Goal: Task Accomplishment & Management: Use online tool/utility

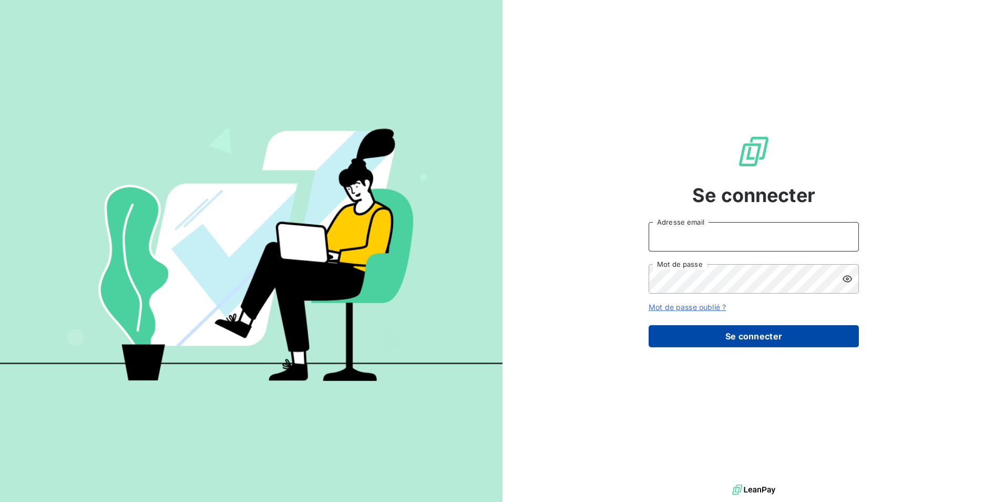
type input "[EMAIL_ADDRESS][DOMAIN_NAME]"
click at [754, 336] on button "Se connecter" at bounding box center [754, 336] width 210 height 22
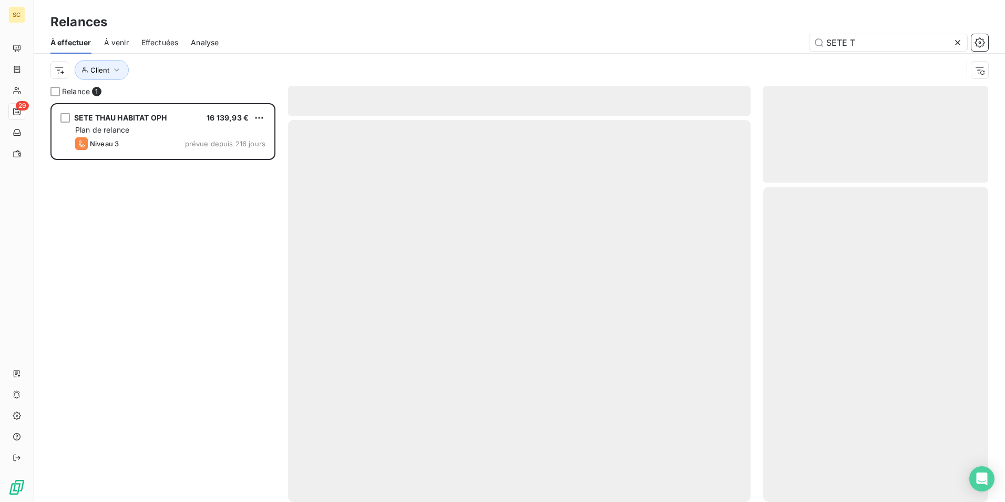
scroll to position [391, 217]
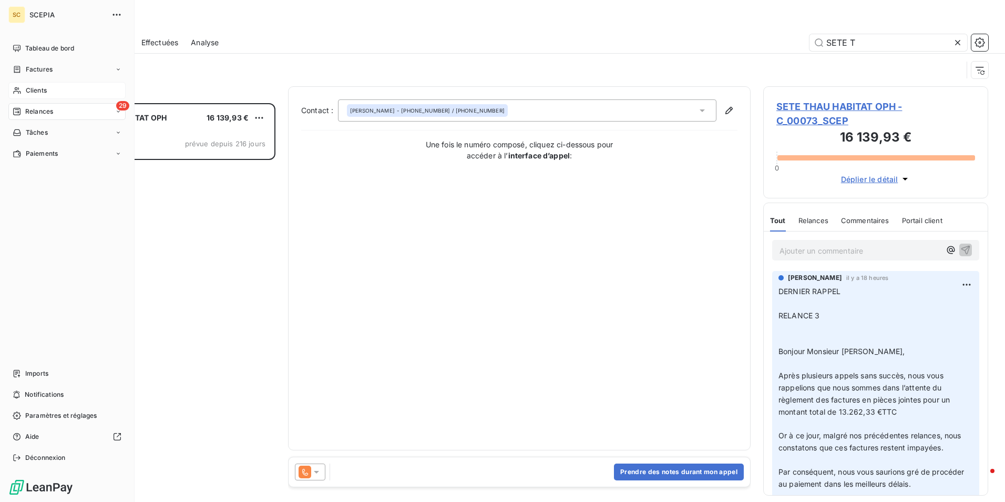
click at [44, 89] on span "Clients" at bounding box center [36, 90] width 21 height 9
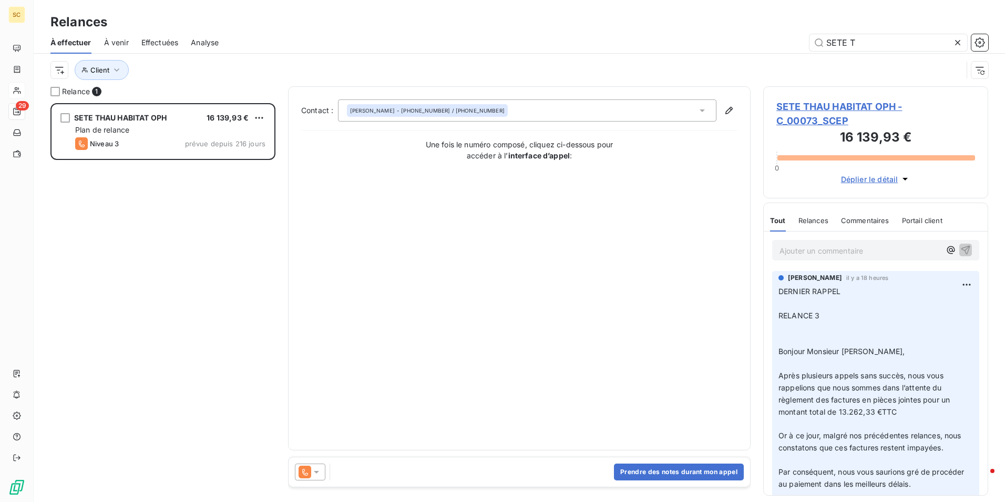
click at [956, 47] on icon at bounding box center [958, 42] width 11 height 11
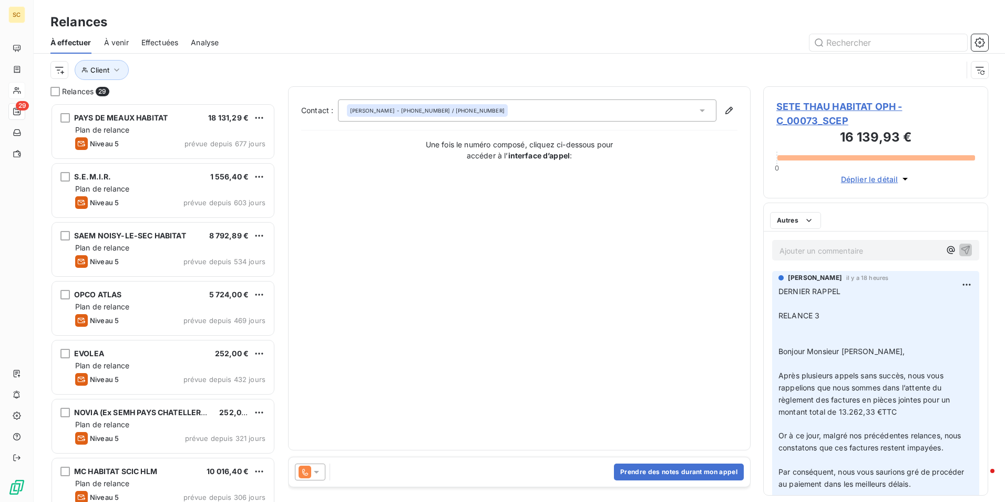
scroll to position [391, 217]
click at [839, 42] on input "text" at bounding box center [889, 42] width 158 height 17
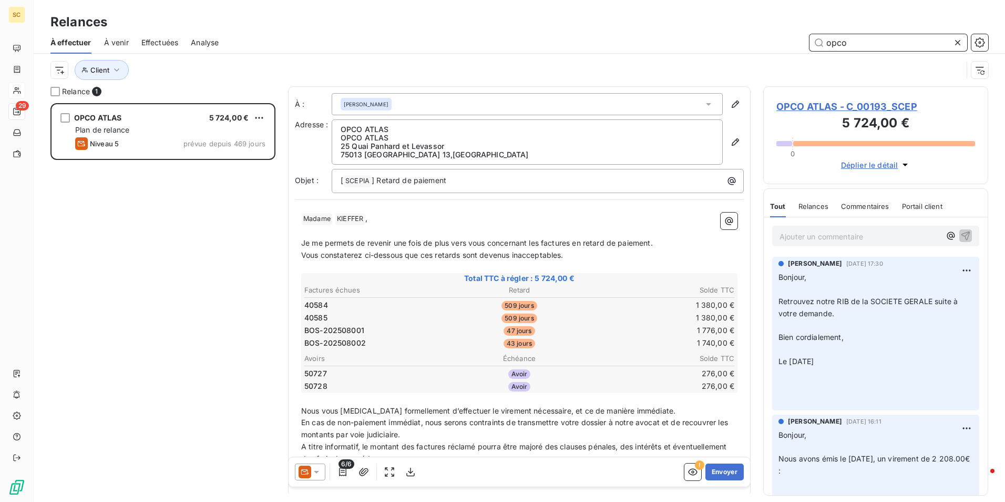
type input "opco"
click at [963, 44] on icon at bounding box center [958, 42] width 11 height 11
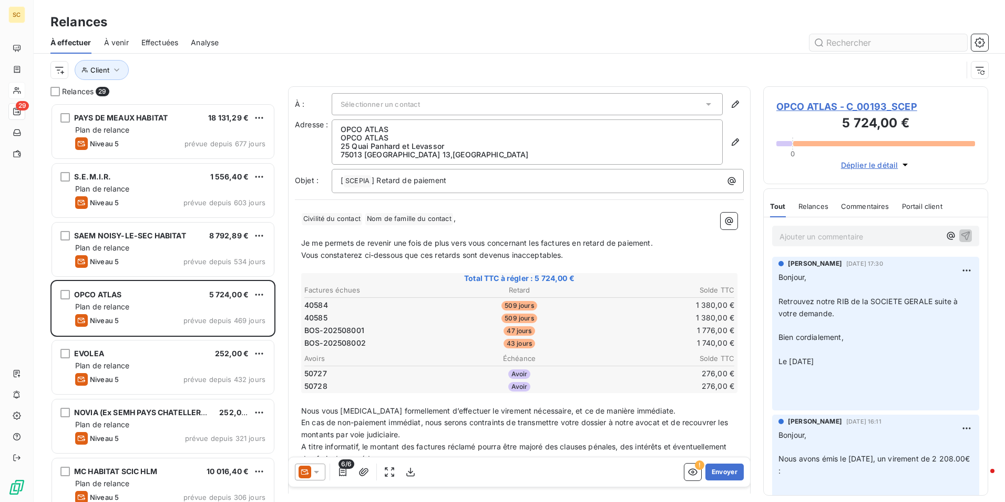
scroll to position [391, 217]
click at [909, 44] on input "text" at bounding box center [889, 42] width 158 height 17
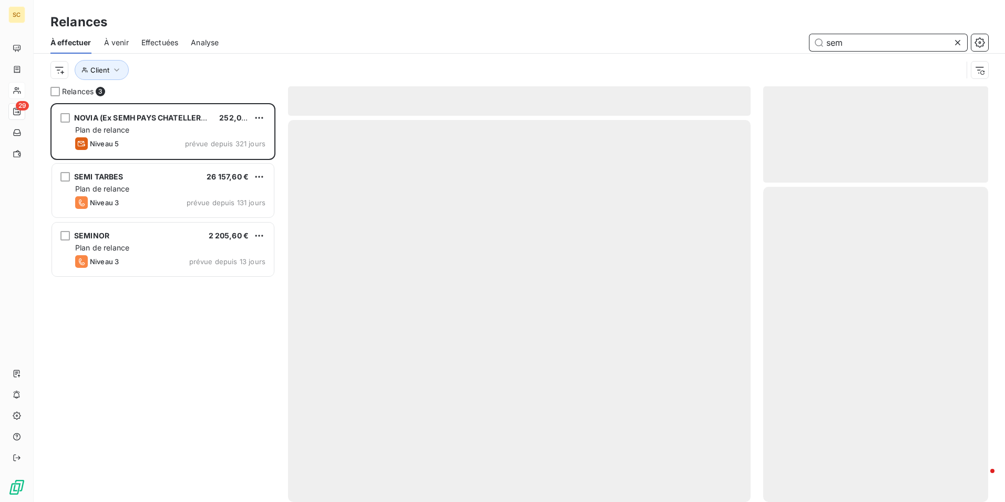
scroll to position [391, 217]
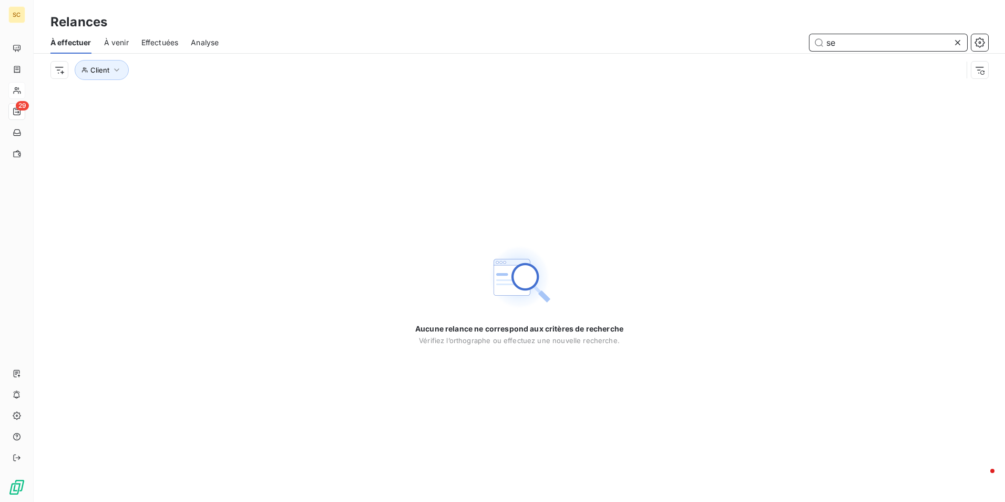
type input "s"
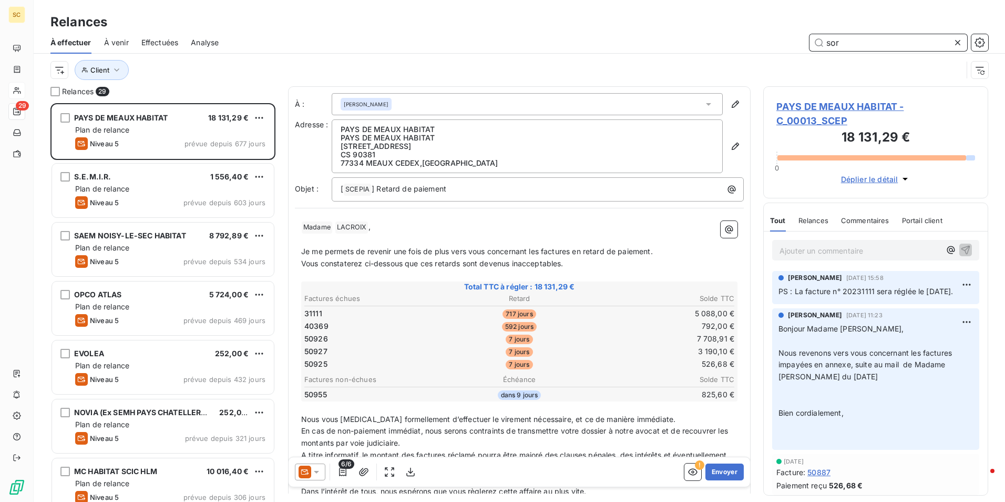
scroll to position [391, 217]
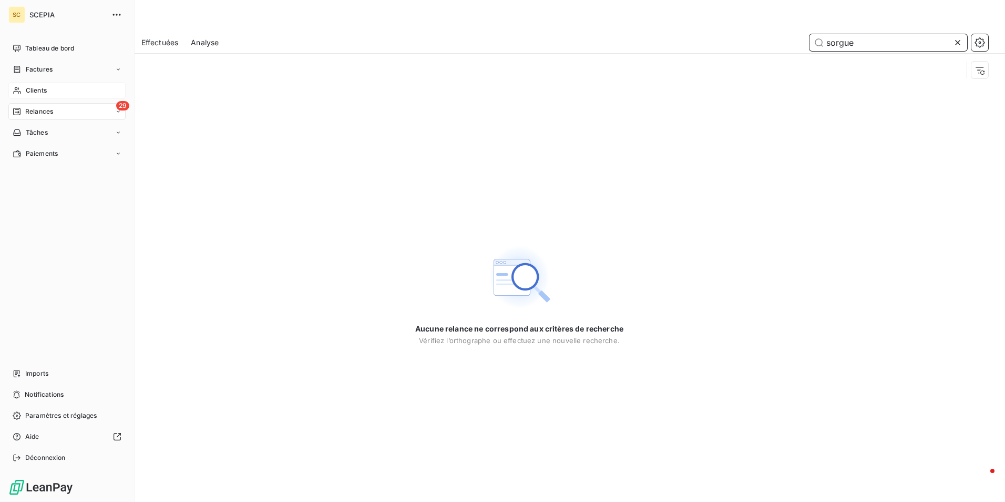
type input "sorgue"
click at [50, 87] on div "Clients" at bounding box center [66, 90] width 117 height 17
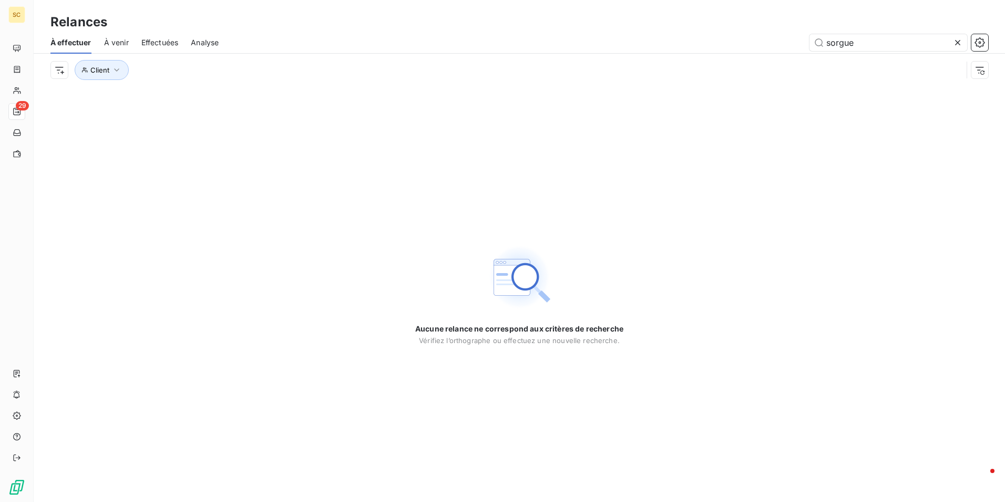
drag, startPoint x: 877, startPoint y: 42, endPoint x: 789, endPoint y: 43, distance: 87.8
click at [789, 43] on div "sorgue" at bounding box center [609, 42] width 757 height 17
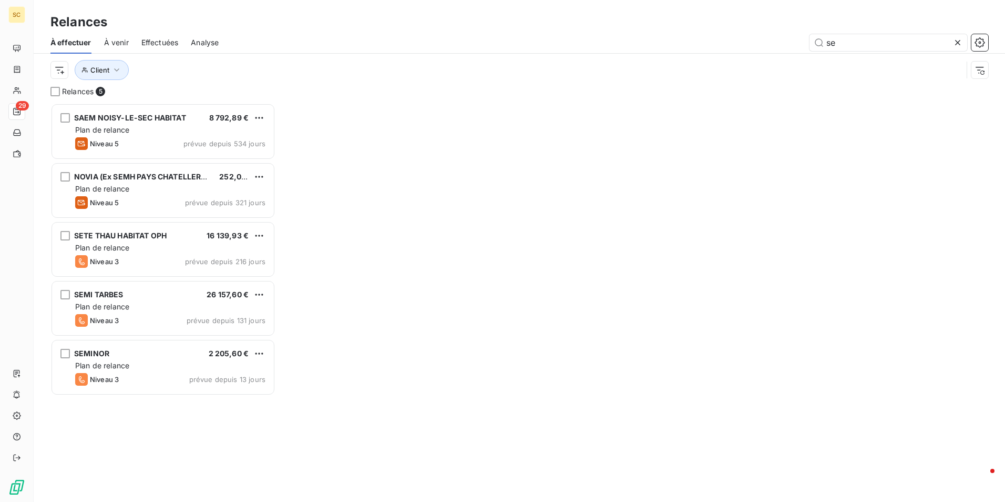
scroll to position [391, 217]
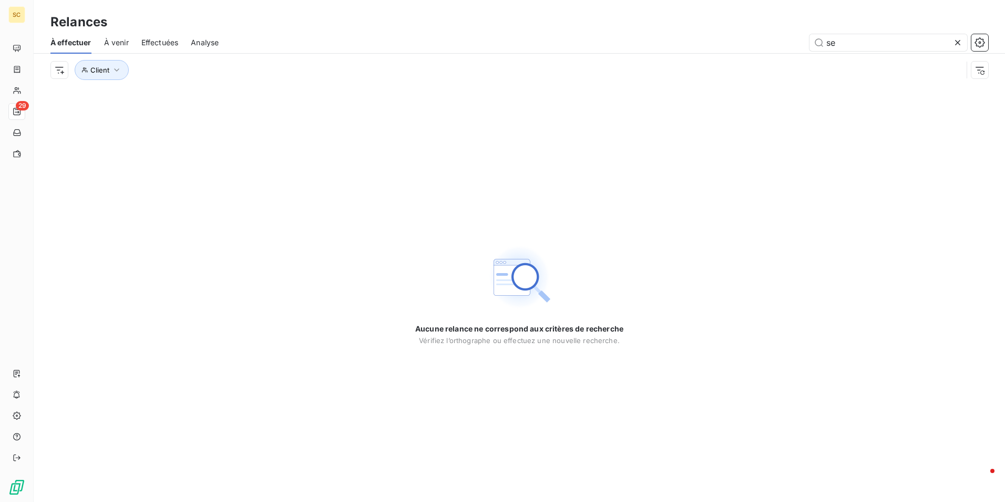
type input "s"
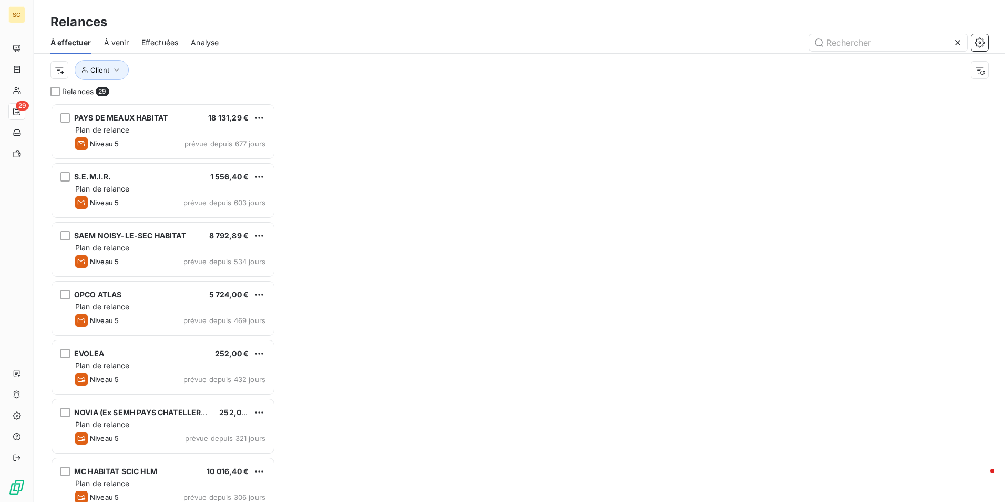
scroll to position [391, 217]
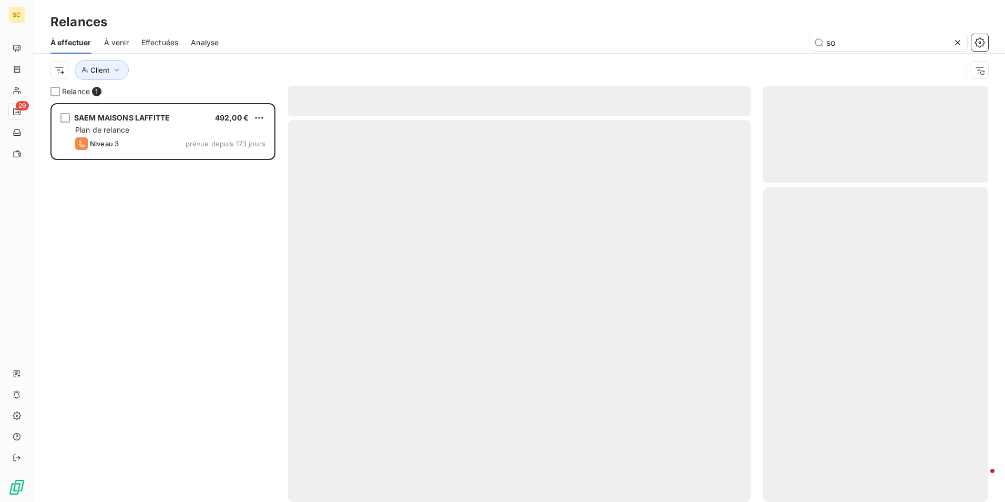
scroll to position [391, 217]
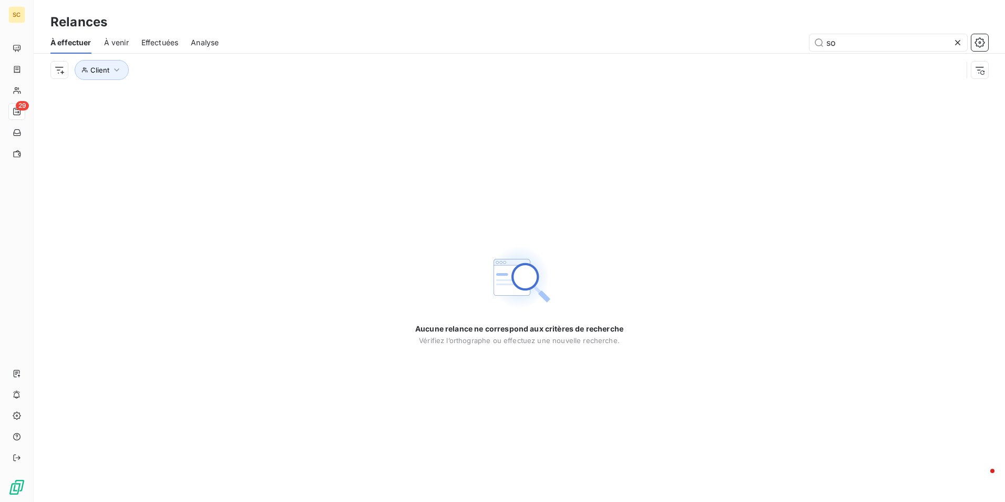
type input "s"
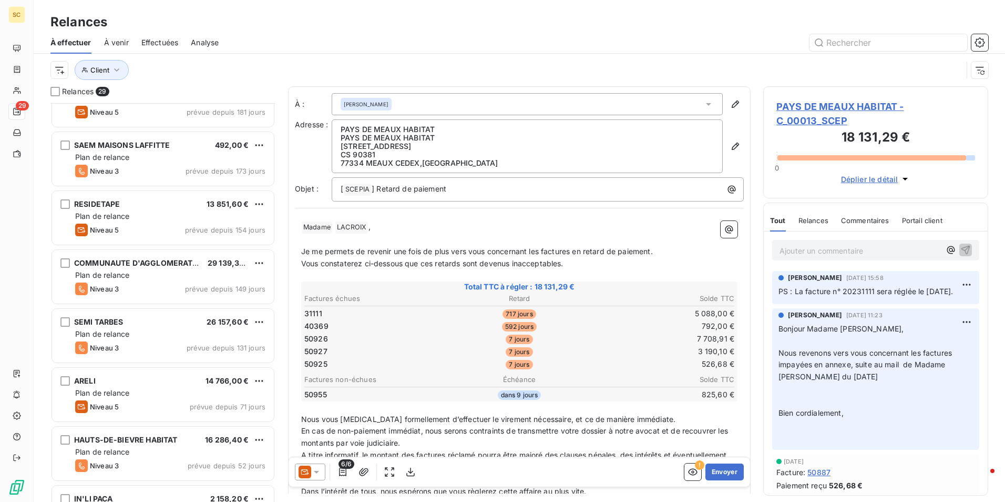
scroll to position [684, 0]
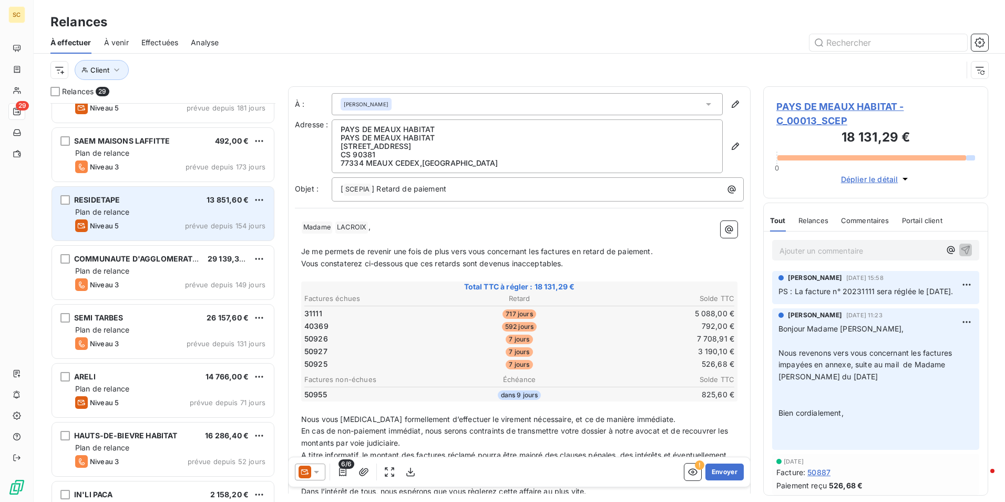
click at [124, 218] on div "RESIDETAPE 13 851,60 € Plan de relance Niveau 5 prévue depuis 154 jours" at bounding box center [163, 214] width 222 height 54
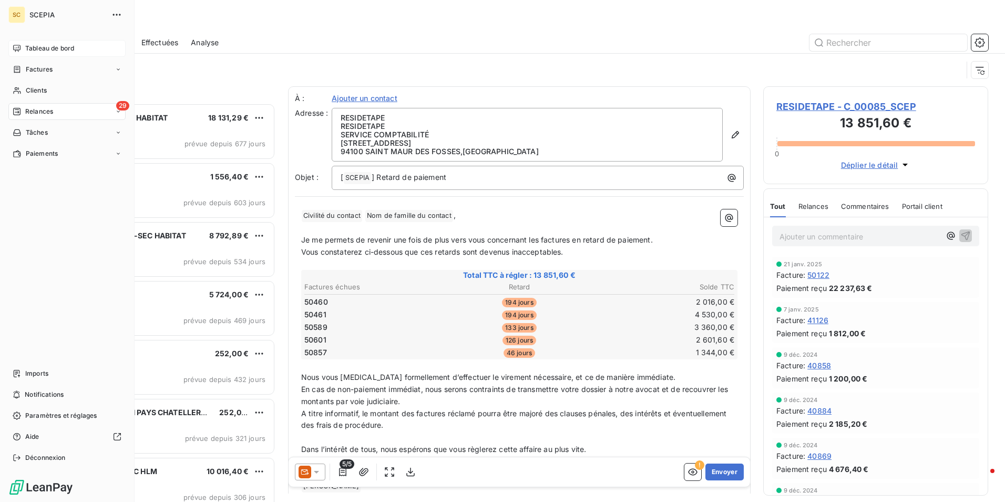
click at [60, 50] on span "Tableau de bord" at bounding box center [49, 48] width 49 height 9
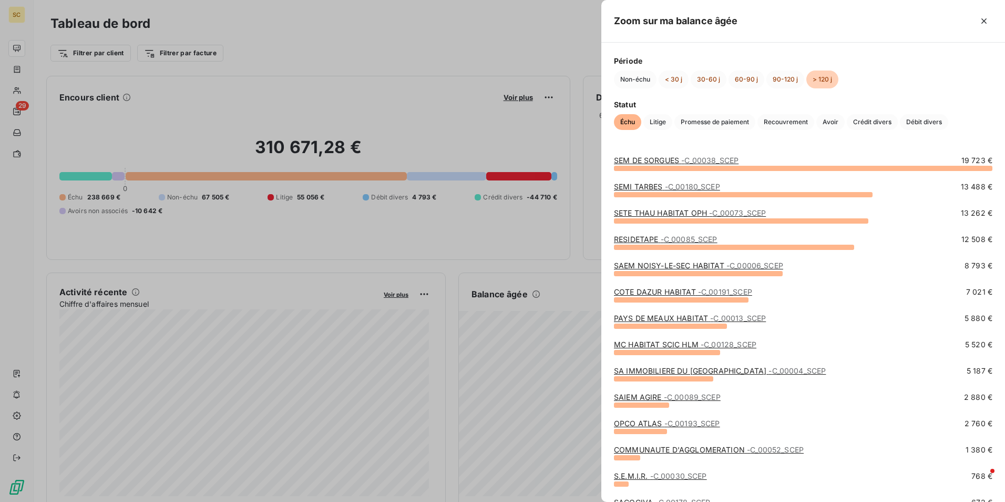
click at [661, 161] on link "SEM DE SORGUES - C_00038_SCEP" at bounding box center [676, 160] width 125 height 9
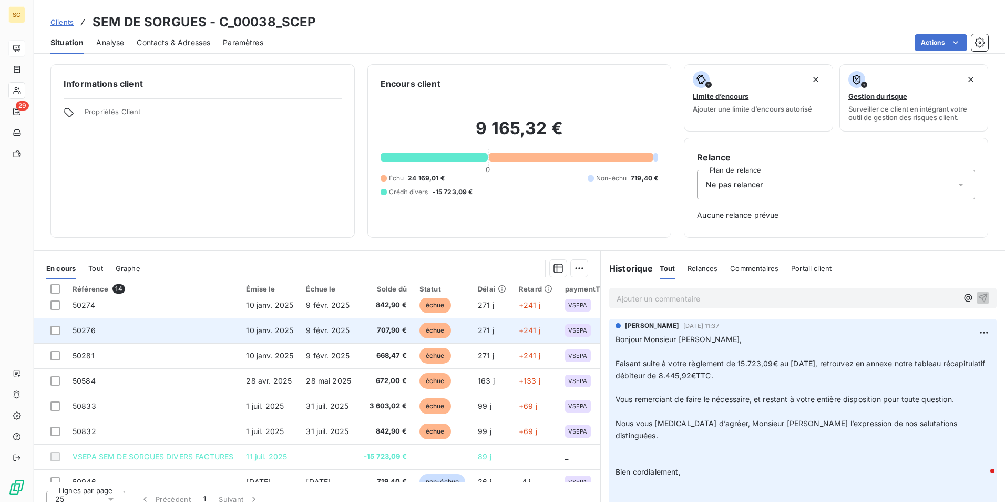
scroll to position [158, 0]
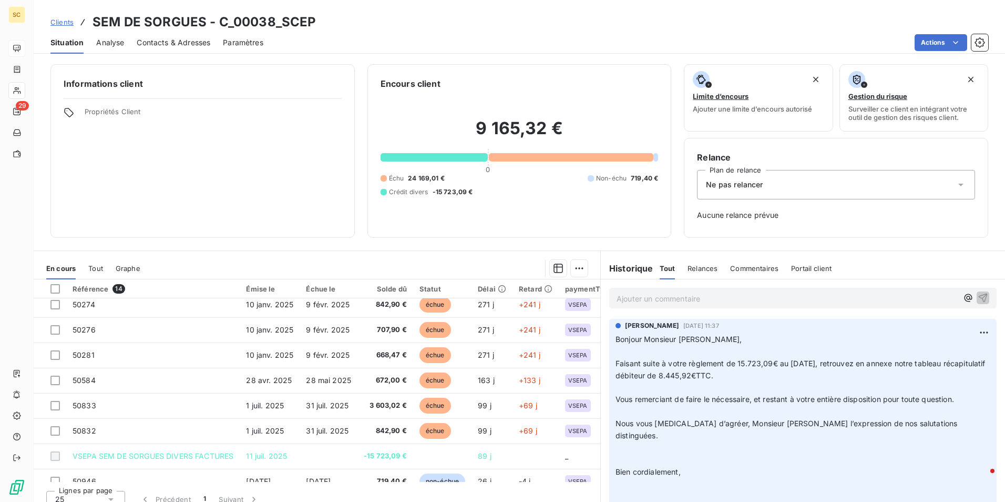
click at [168, 41] on span "Contacts & Adresses" at bounding box center [174, 42] width 74 height 11
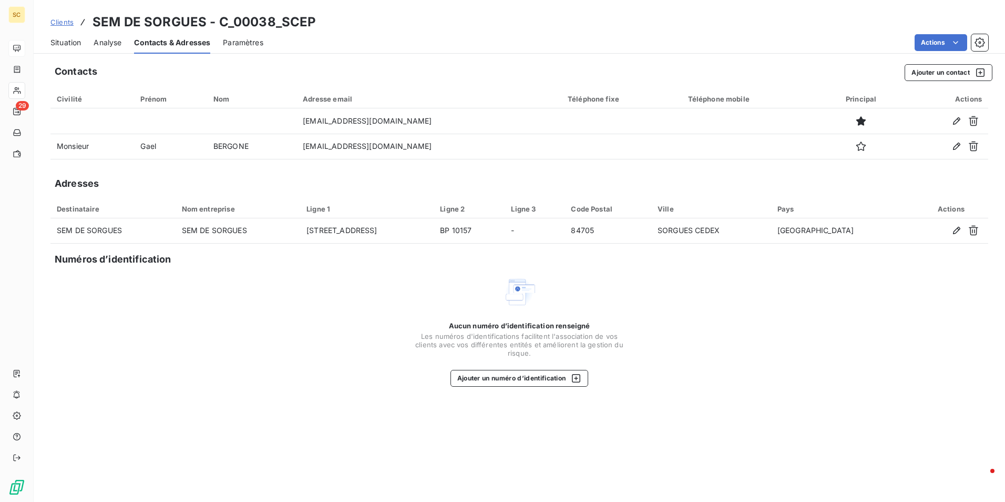
click at [67, 47] on span "Situation" at bounding box center [65, 42] width 31 height 11
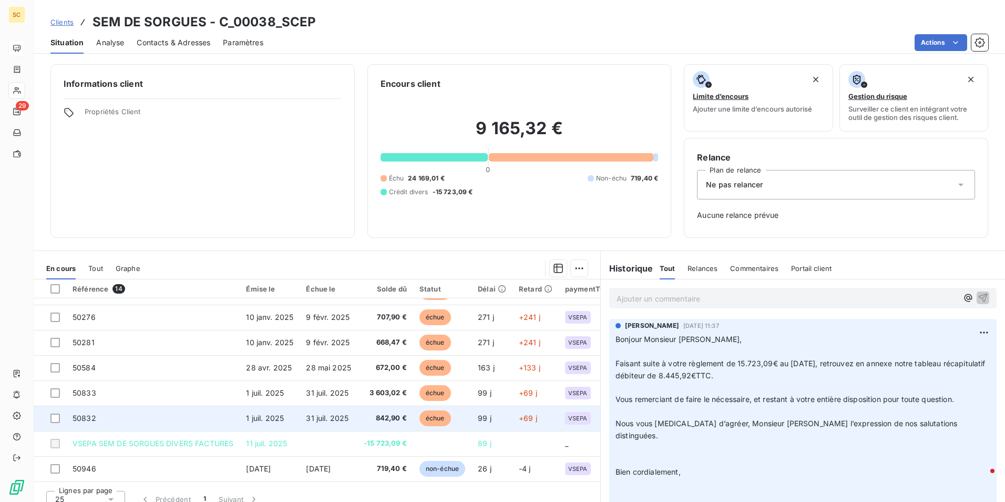
scroll to position [12, 0]
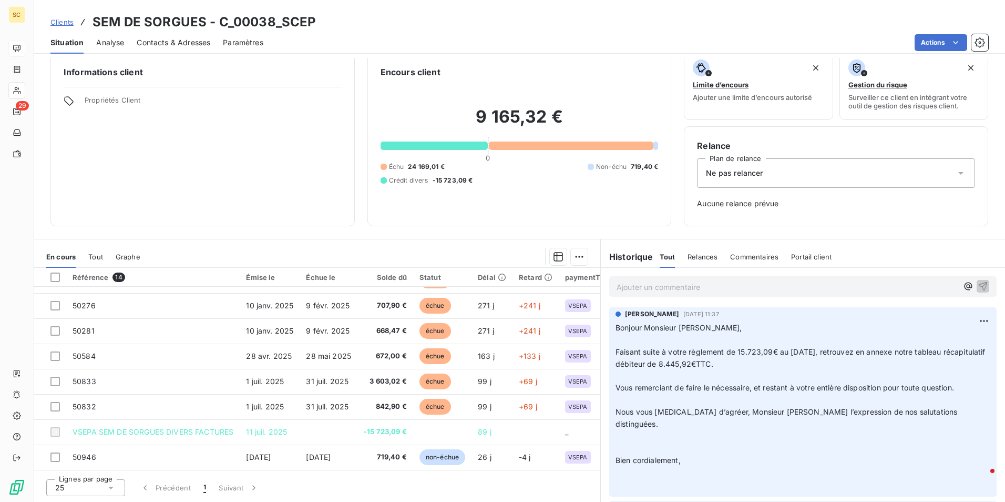
click at [154, 43] on span "Contacts & Adresses" at bounding box center [174, 42] width 74 height 11
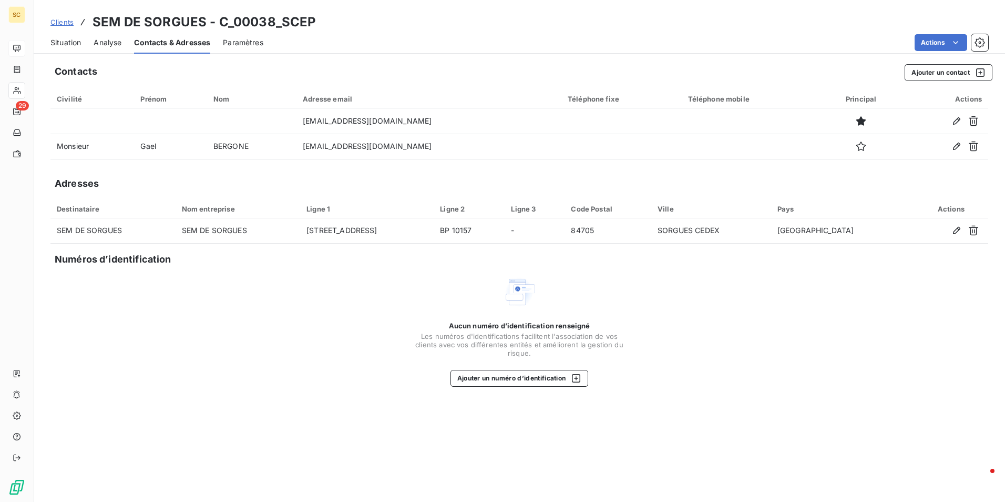
click at [64, 39] on span "Situation" at bounding box center [65, 42] width 31 height 11
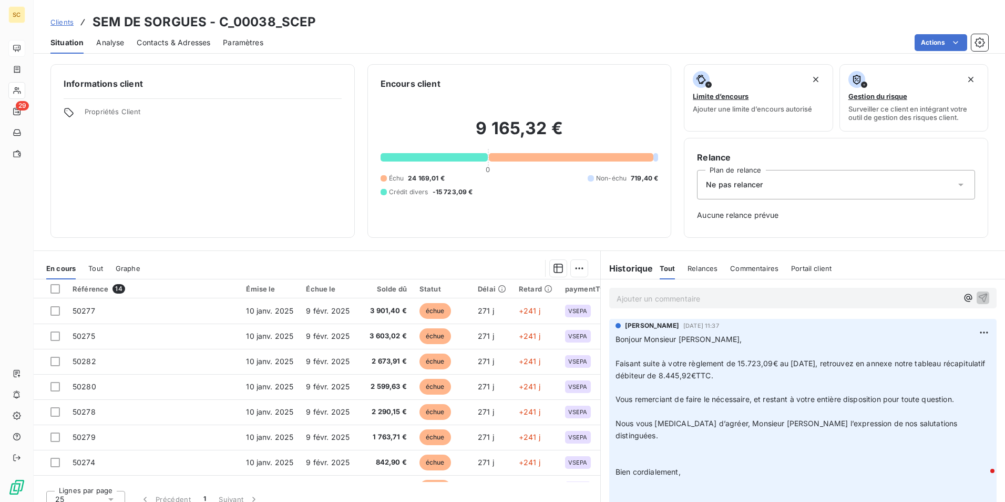
click at [663, 299] on p "Ajouter un commentaire ﻿" at bounding box center [787, 298] width 341 height 13
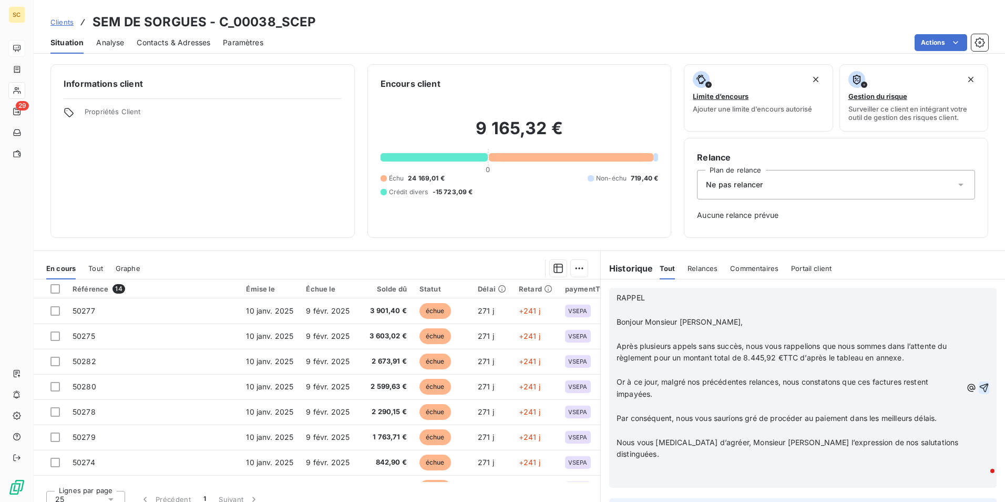
click at [979, 382] on icon "button" at bounding box center [984, 387] width 11 height 11
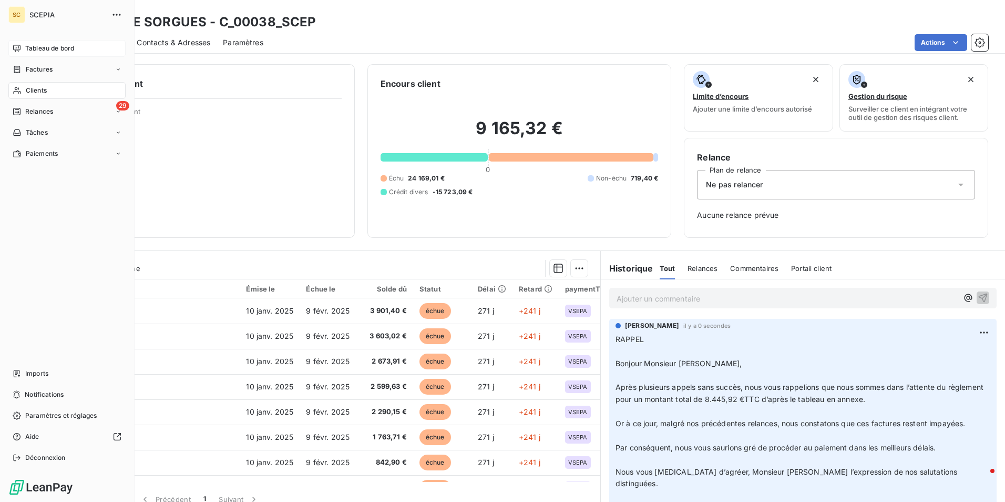
click at [44, 92] on span "Clients" at bounding box center [36, 90] width 21 height 9
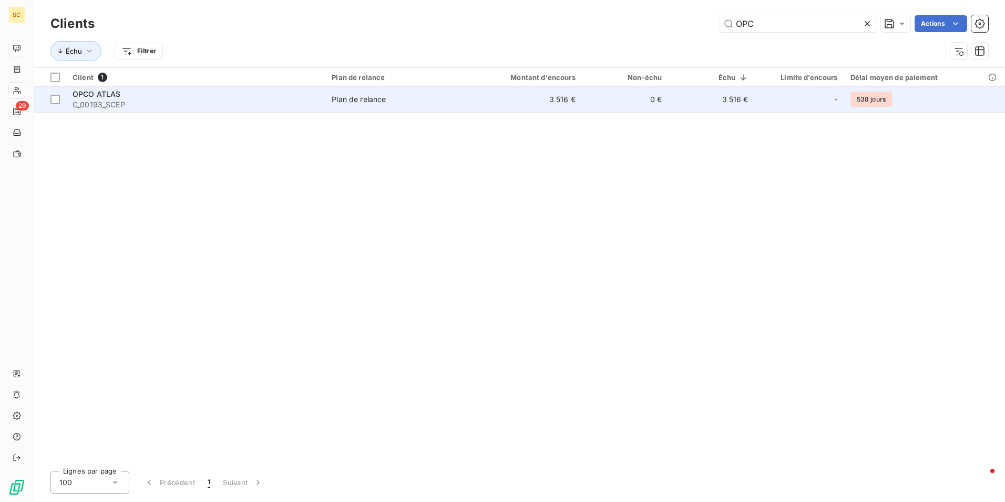
type input "OPC"
click at [106, 101] on span "C_00193_SCEP" at bounding box center [196, 104] width 247 height 11
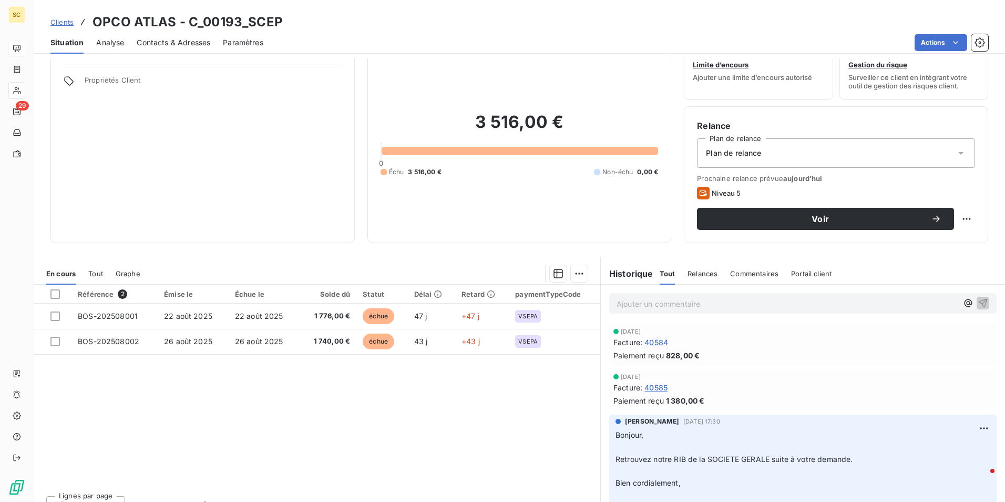
scroll to position [48, 0]
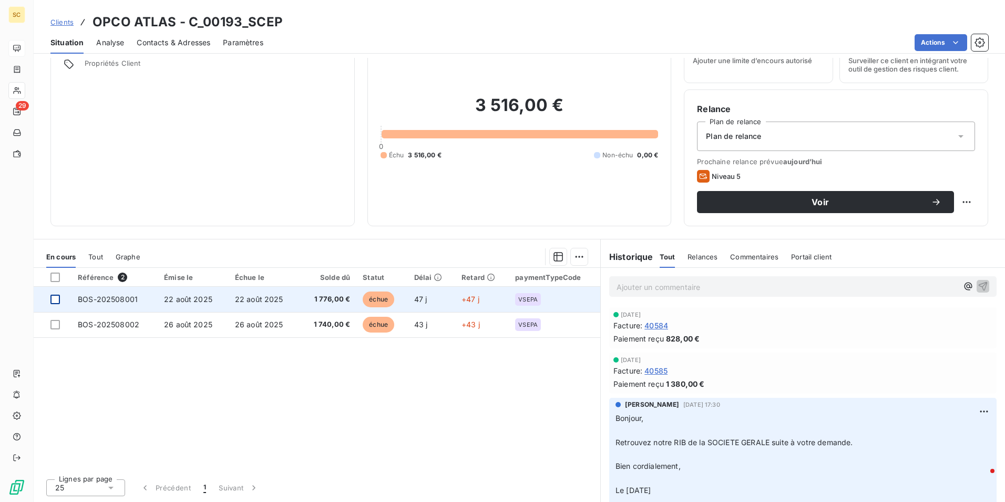
click at [56, 299] on div at bounding box center [54, 298] width 9 height 9
click at [56, 299] on icon at bounding box center [55, 299] width 3 height 2
click at [79, 300] on span "BOS-202508001" at bounding box center [108, 298] width 60 height 9
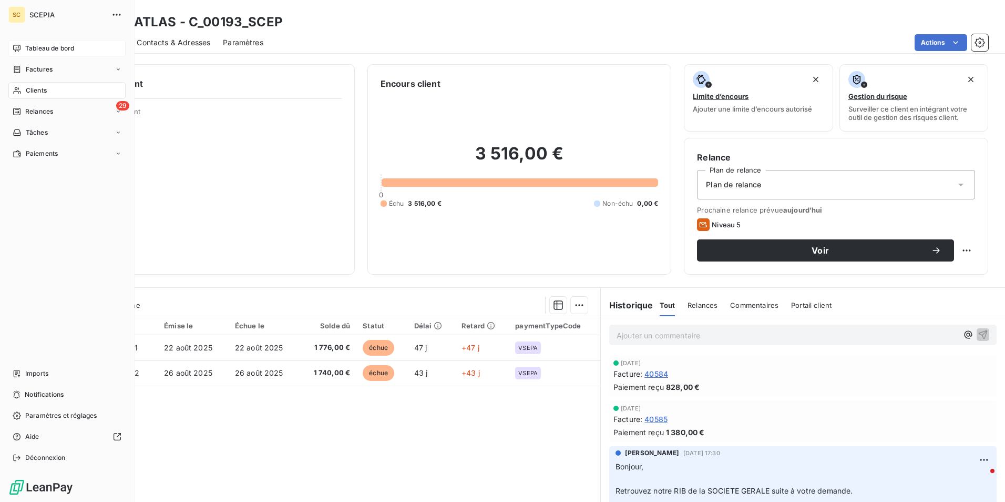
click at [39, 45] on span "Tableau de bord" at bounding box center [49, 48] width 49 height 9
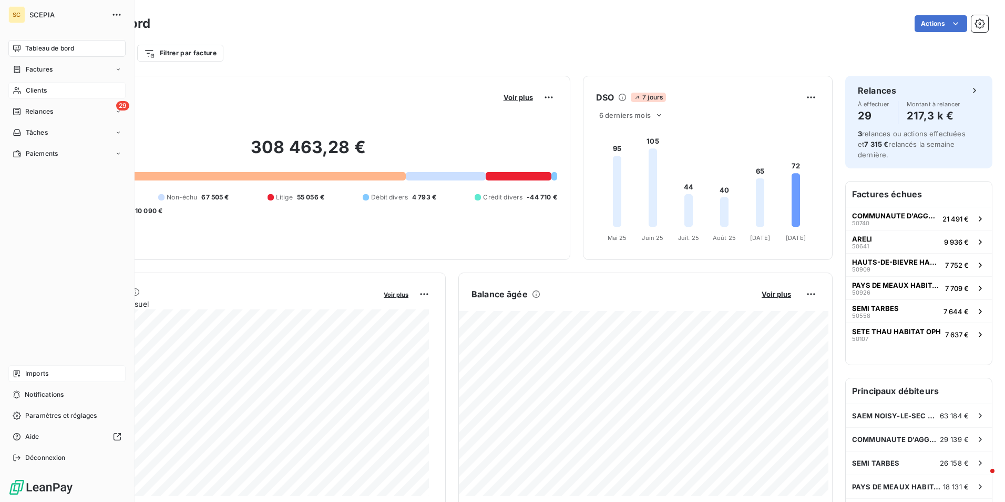
click at [63, 373] on div "Imports" at bounding box center [66, 373] width 117 height 17
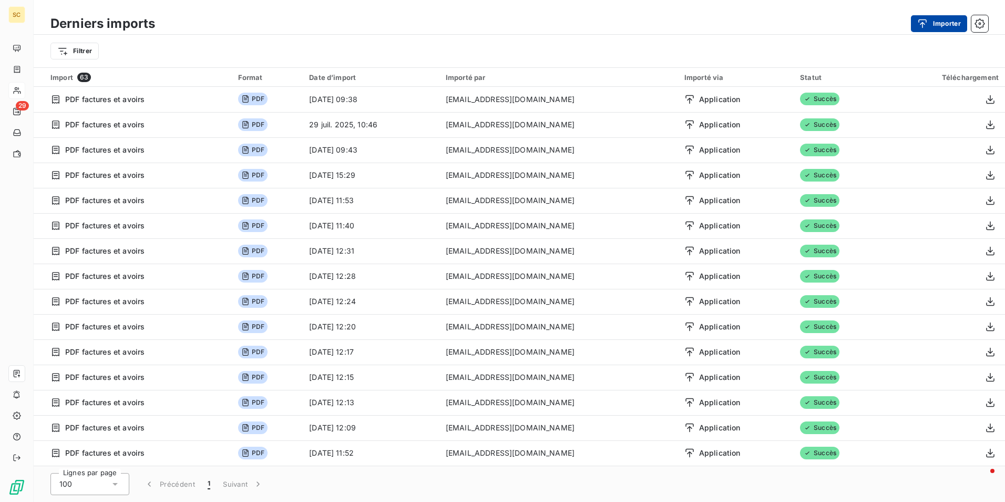
click at [932, 20] on div "button" at bounding box center [926, 23] width 16 height 11
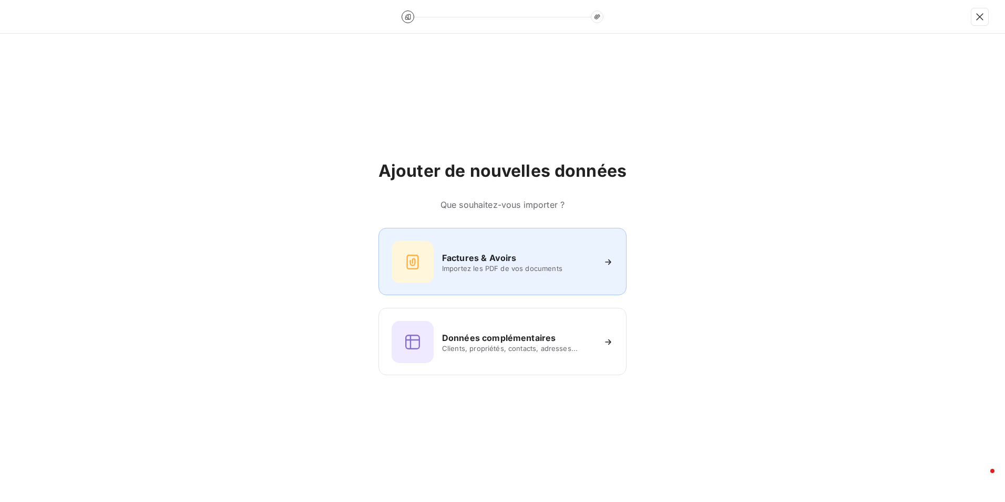
click at [466, 261] on h6 "Factures & Avoirs" at bounding box center [479, 257] width 75 height 13
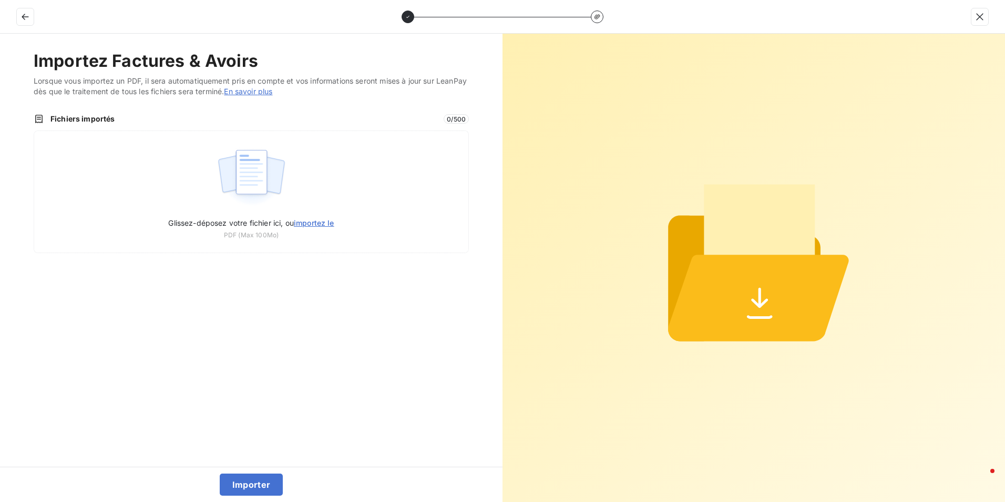
click at [80, 123] on span "Fichiers importés" at bounding box center [243, 119] width 387 height 11
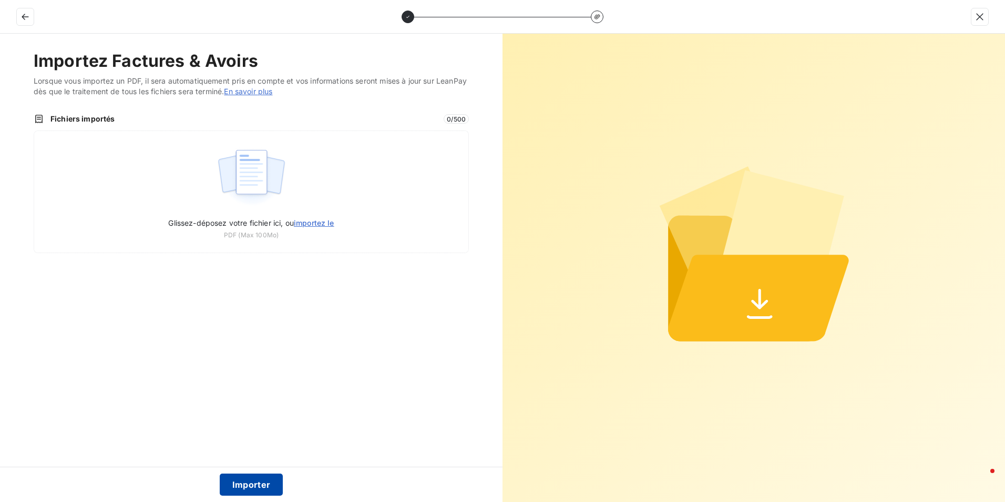
click at [239, 489] on button "Importer" at bounding box center [252, 484] width 64 height 22
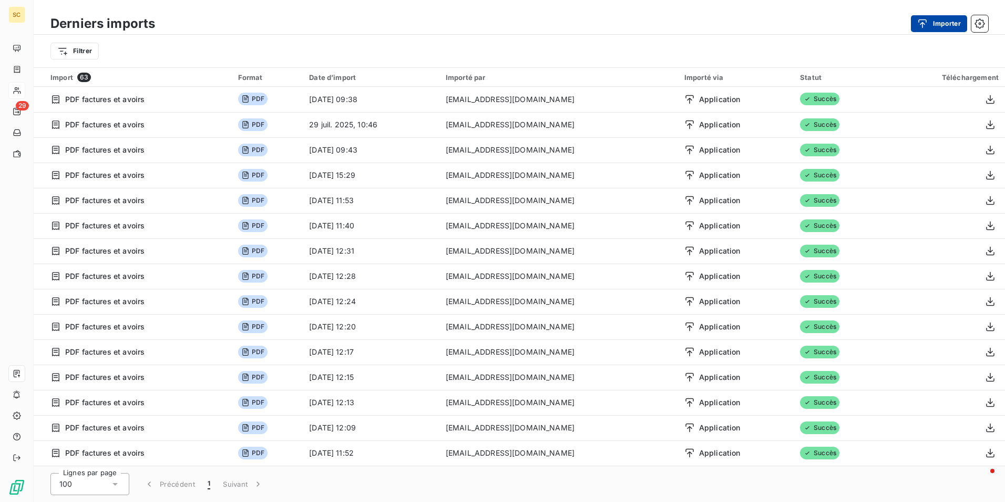
click at [933, 20] on button "Importer" at bounding box center [939, 23] width 56 height 17
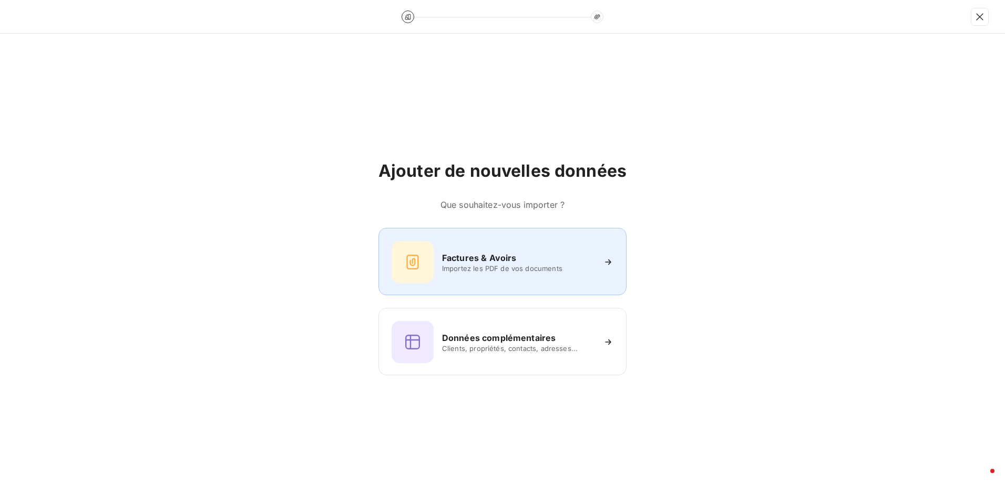
click at [499, 262] on h6 "Factures & Avoirs" at bounding box center [479, 257] width 75 height 13
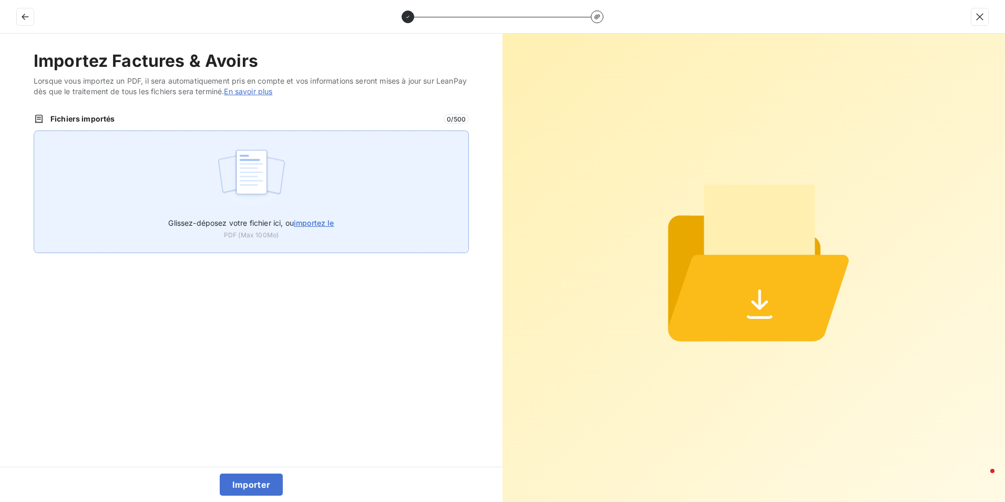
click at [257, 180] on img at bounding box center [252, 177] width 70 height 67
type input "C:\fakepath\Facture 20250970.pdf"
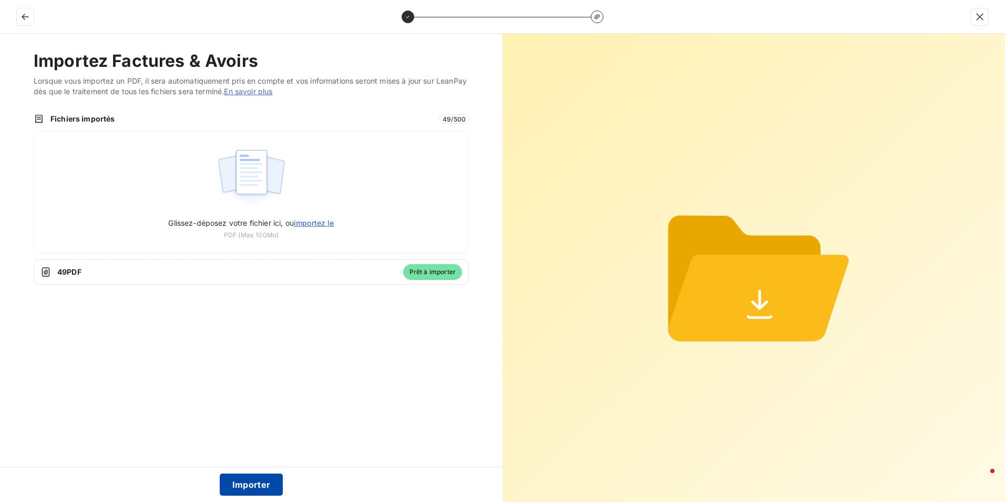
click at [247, 482] on button "Importer" at bounding box center [252, 484] width 64 height 22
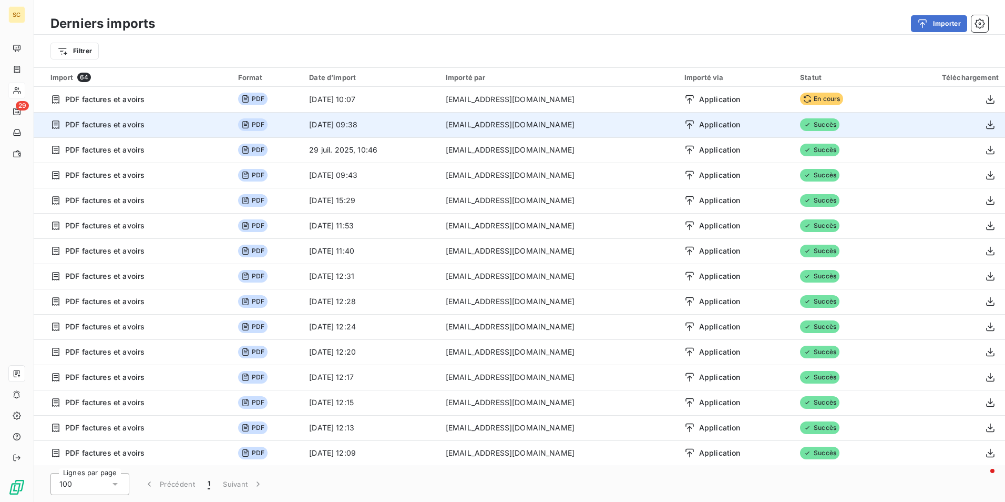
click at [99, 127] on span "PDF factures et avoirs" at bounding box center [104, 124] width 79 height 11
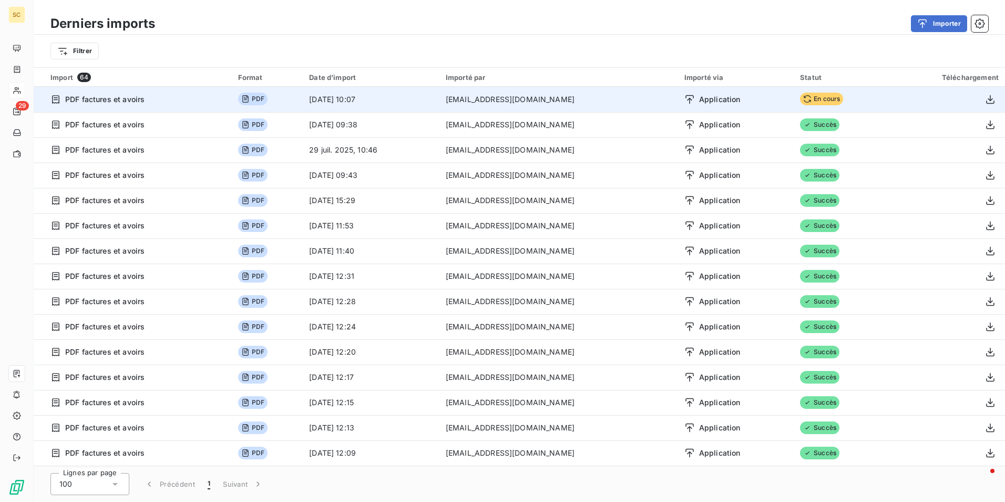
click at [106, 103] on span "PDF factures et avoirs" at bounding box center [104, 99] width 79 height 11
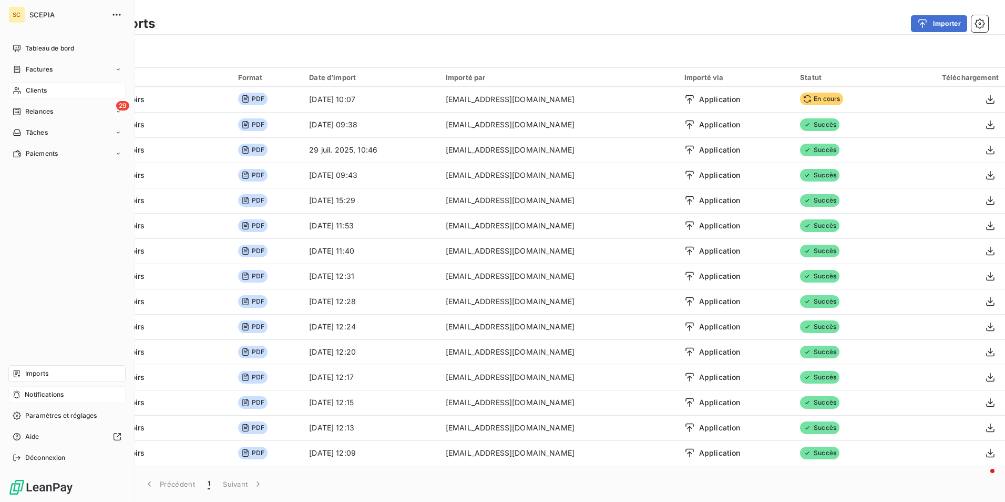
click at [34, 397] on span "Notifications" at bounding box center [44, 394] width 39 height 9
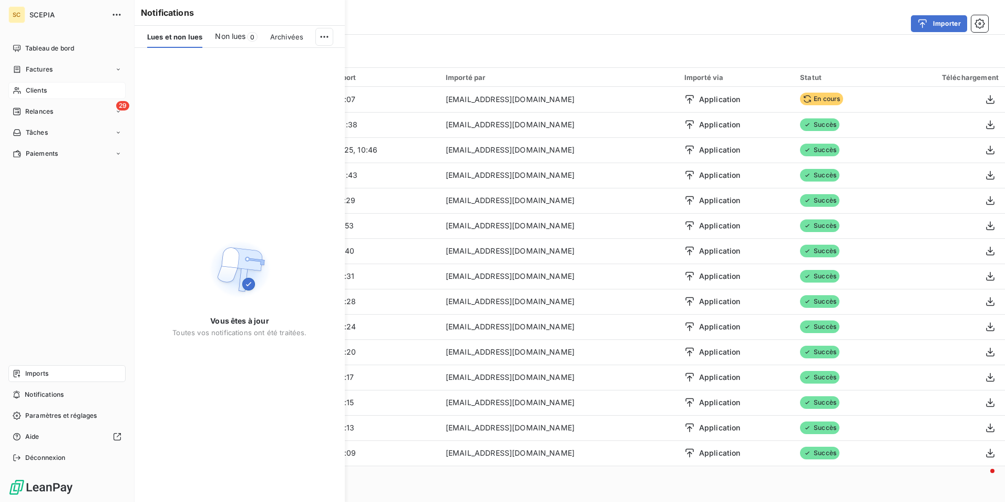
click at [45, 374] on span "Imports" at bounding box center [36, 373] width 23 height 9
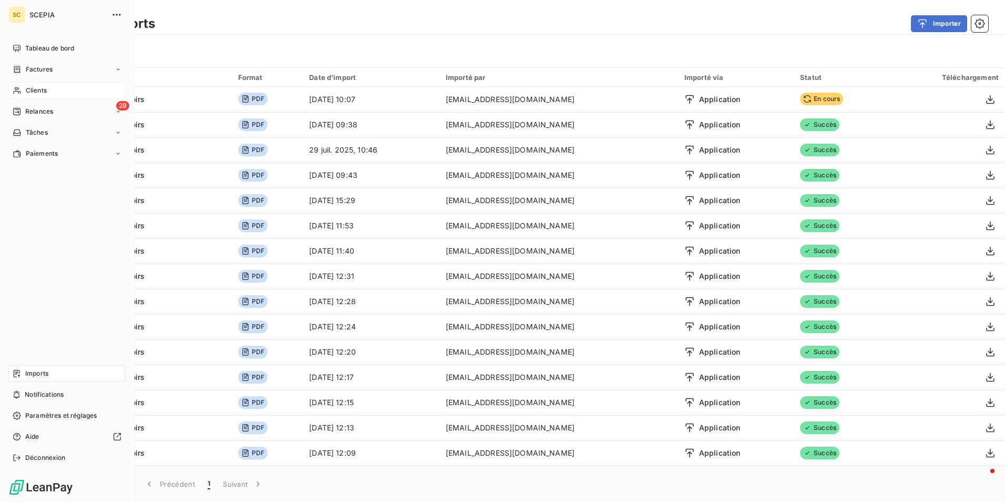
click at [41, 89] on span "Clients" at bounding box center [36, 90] width 21 height 9
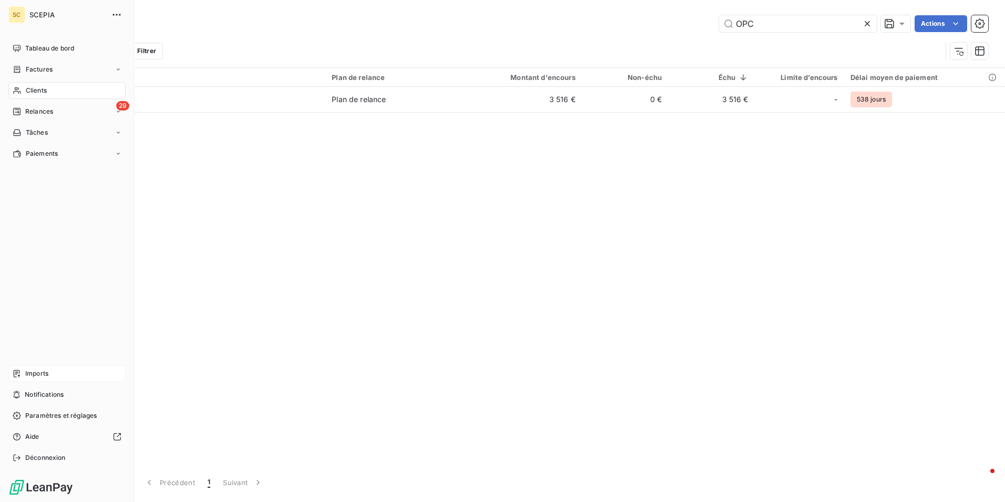
click at [43, 372] on span "Imports" at bounding box center [36, 373] width 23 height 9
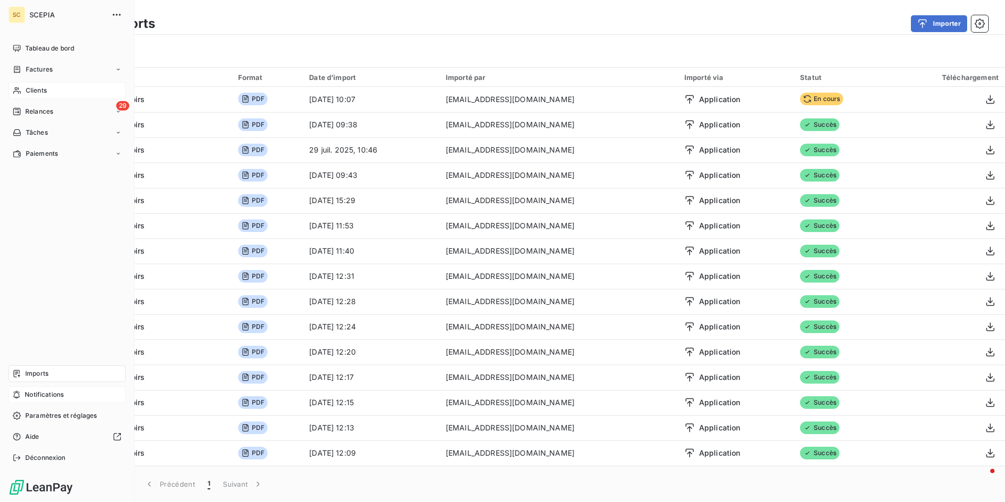
click at [37, 392] on span "Notifications" at bounding box center [44, 394] width 39 height 9
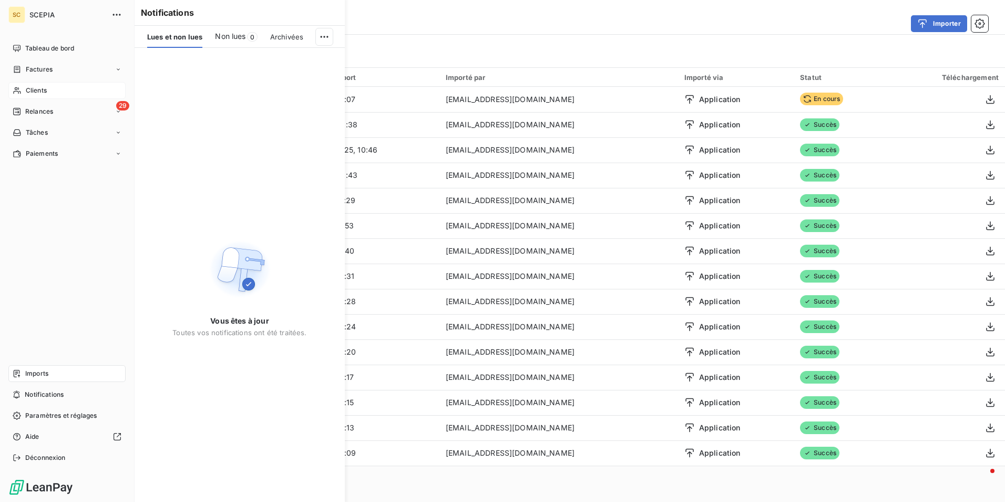
click at [40, 371] on span "Imports" at bounding box center [36, 373] width 23 height 9
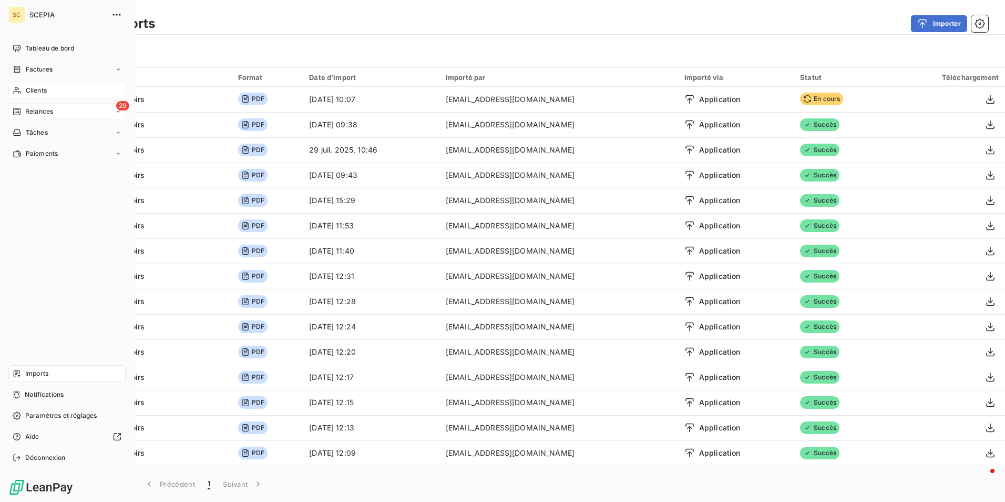
click at [36, 113] on span "Relances" at bounding box center [39, 111] width 28 height 9
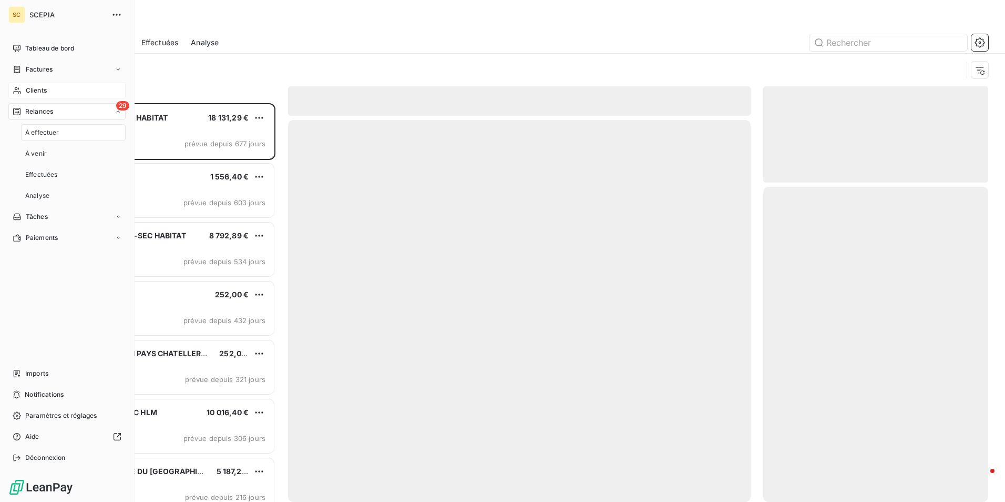
scroll to position [391, 217]
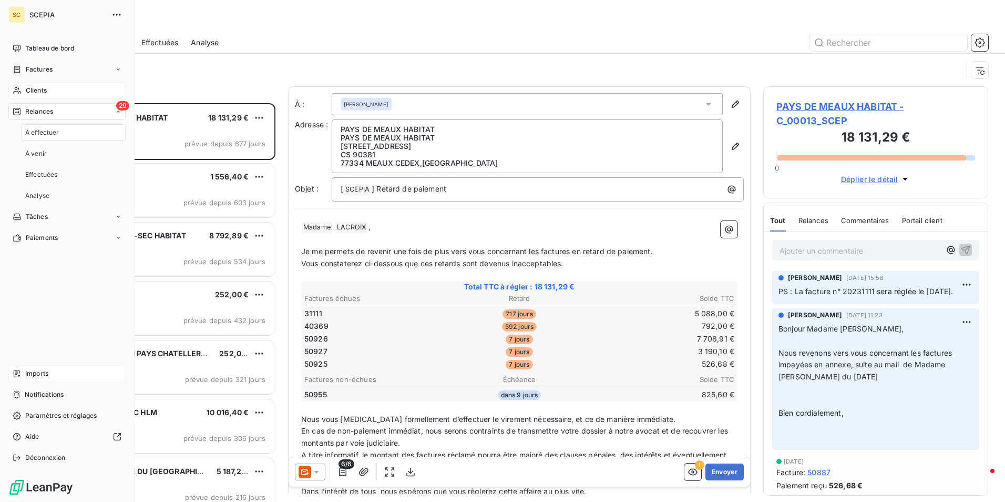
click at [37, 372] on span "Imports" at bounding box center [36, 373] width 23 height 9
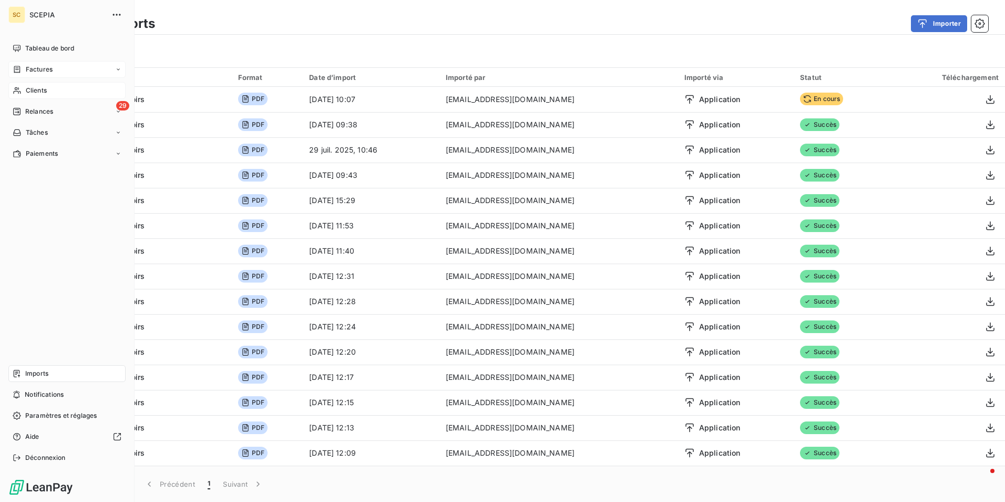
click at [34, 69] on span "Factures" at bounding box center [39, 69] width 27 height 9
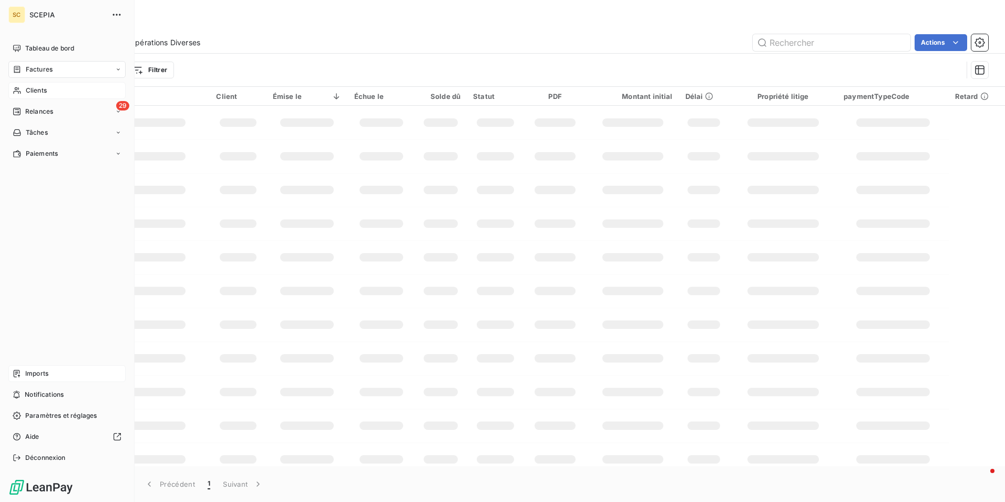
click at [29, 370] on span "Imports" at bounding box center [36, 373] width 23 height 9
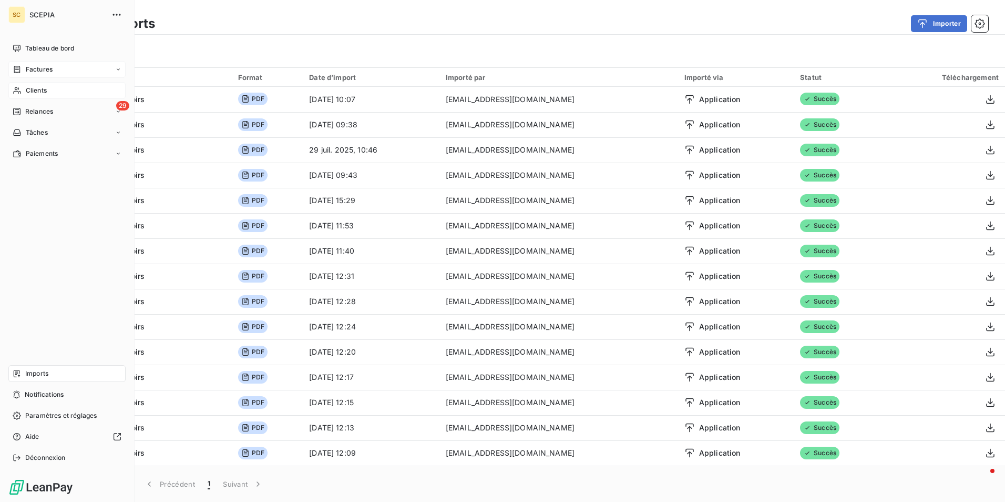
click at [39, 73] on span "Factures" at bounding box center [39, 69] width 27 height 9
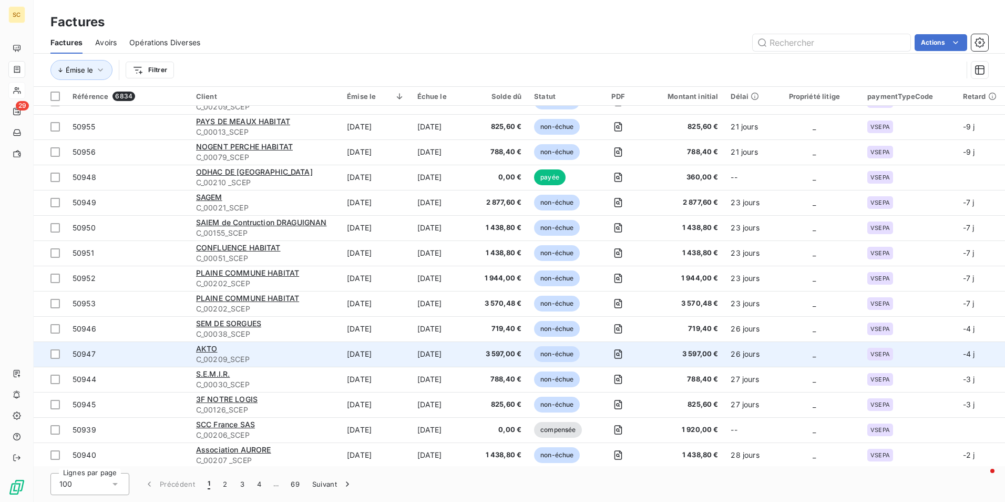
scroll to position [368, 0]
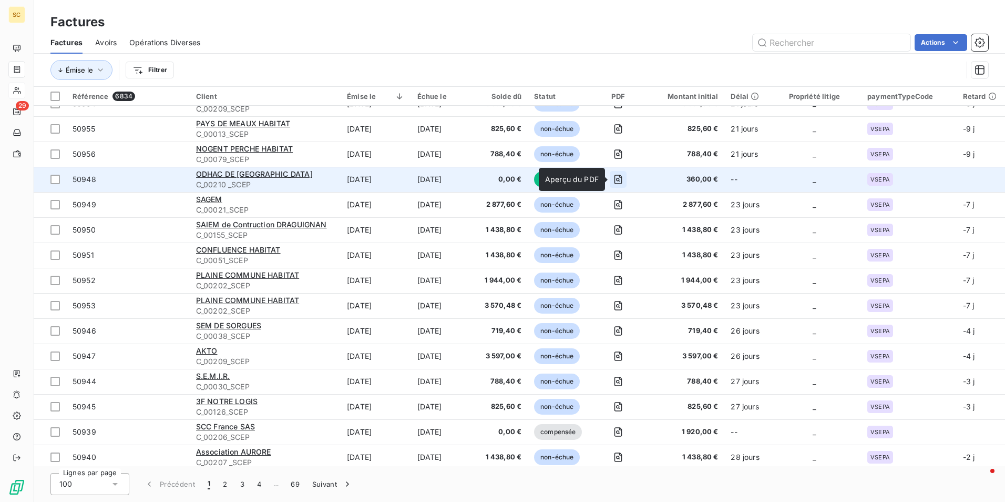
click at [616, 179] on icon "button" at bounding box center [618, 179] width 11 height 11
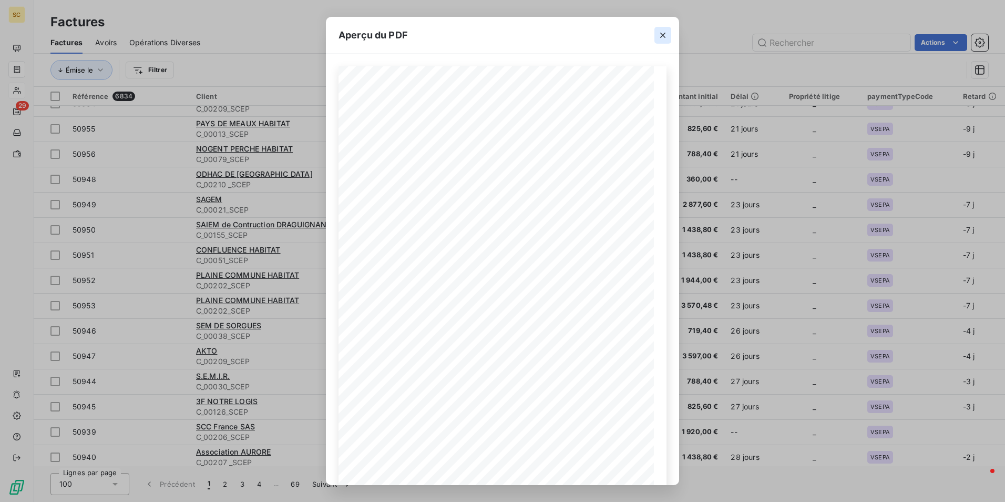
click at [661, 35] on icon "button" at bounding box center [663, 35] width 11 height 11
